Goal: Task Accomplishment & Management: Use online tool/utility

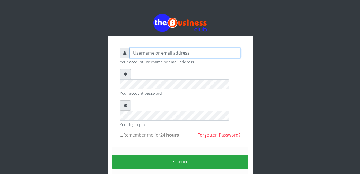
type input "Mlanga"
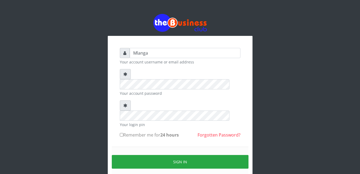
click at [101, 104] on div "Mlanga Your account username or email address Your account password Your login …" at bounding box center [179, 106] width 305 height 213
click at [72, 97] on div "Mlanga Your account username or email address Your account password Your login …" at bounding box center [179, 106] width 305 height 213
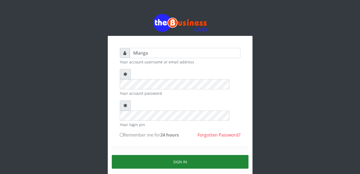
click at [171, 155] on button "Sign in" at bounding box center [180, 162] width 137 height 14
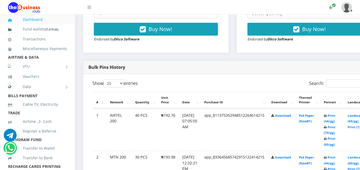
scroll to position [225, 0]
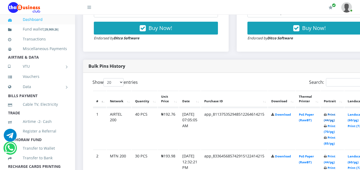
click at [335, 116] on link "Print (44/pg)" at bounding box center [330, 117] width 12 height 10
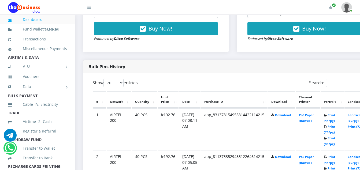
scroll to position [225, 0]
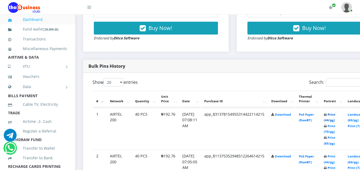
click at [335, 117] on link "Print (44/pg)" at bounding box center [330, 117] width 12 height 10
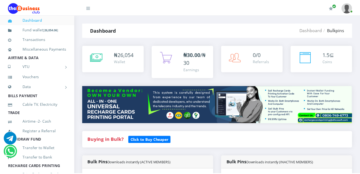
scroll to position [225, 0]
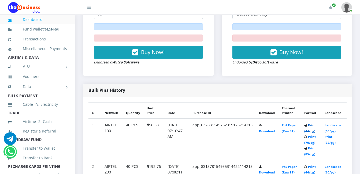
click at [314, 124] on link "Print (44/pg)" at bounding box center [310, 128] width 12 height 10
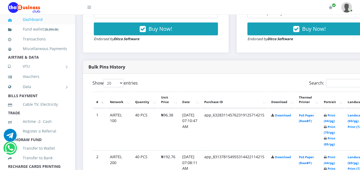
scroll to position [195, 0]
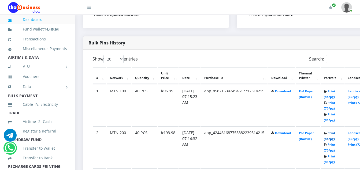
click at [335, 133] on link "Print (44/pg)" at bounding box center [330, 136] width 12 height 10
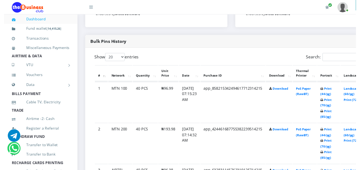
scroll to position [248, 0]
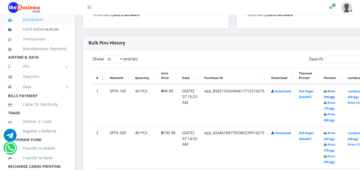
click at [335, 92] on link "Print (44/pg)" at bounding box center [330, 94] width 12 height 10
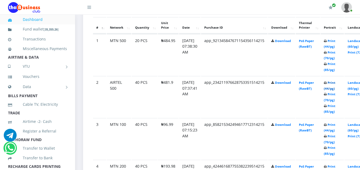
click at [335, 83] on link "Print (44/pg)" at bounding box center [330, 86] width 12 height 10
click at [335, 41] on link "Print (44/pg)" at bounding box center [330, 44] width 12 height 10
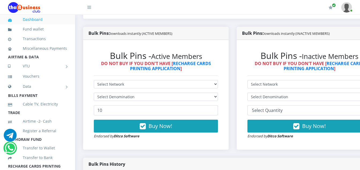
scroll to position [127, 0]
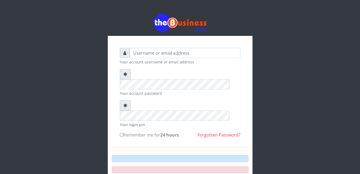
click at [243, 85] on div "Your account username or email address Your account password Your login pin Rem…" at bounding box center [180, 130] width 129 height 172
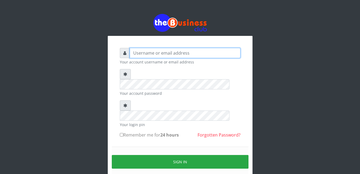
type input "Mlanga"
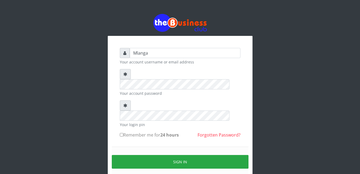
click at [82, 117] on div "Mlanga Your account username or email address Your account password Your login …" at bounding box center [179, 106] width 305 height 213
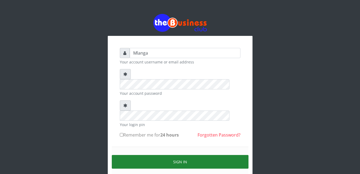
click at [183, 155] on button "Sign in" at bounding box center [180, 162] width 137 height 14
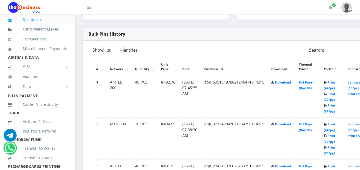
scroll to position [268, 0]
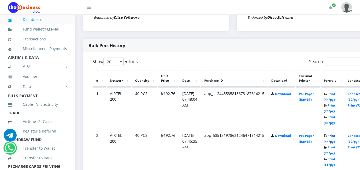
click at [335, 138] on link "Print (44/pg)" at bounding box center [330, 139] width 12 height 10
click at [335, 137] on link "Print (44/pg)" at bounding box center [330, 139] width 12 height 10
click at [335, 95] on link "Print (44/pg)" at bounding box center [330, 97] width 12 height 10
click at [335, 137] on link "Print (44/pg)" at bounding box center [330, 139] width 12 height 10
click at [335, 95] on link "Print (44/pg)" at bounding box center [330, 97] width 12 height 10
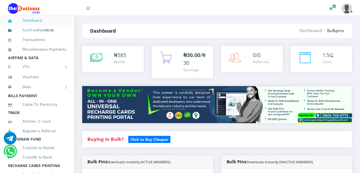
scroll to position [246, 0]
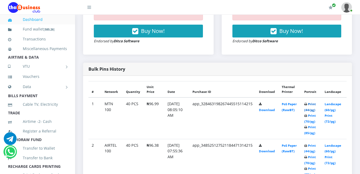
click at [314, 105] on link "Print (44/pg)" at bounding box center [310, 107] width 12 height 10
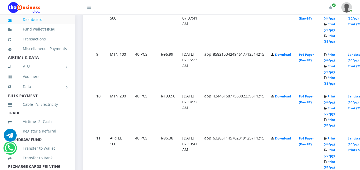
scroll to position [631, 0]
